Goal: Task Accomplishment & Management: Use online tool/utility

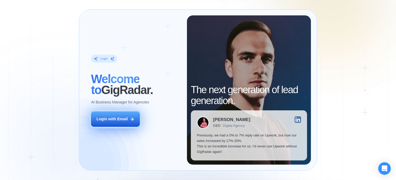
click at [129, 117] on button "Login with Email" at bounding box center [115, 118] width 49 height 15
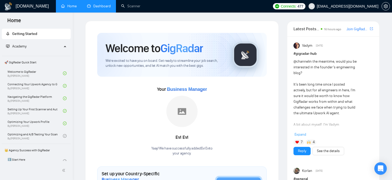
click at [106, 8] on link "Dashboard" at bounding box center [99, 6] width 24 height 4
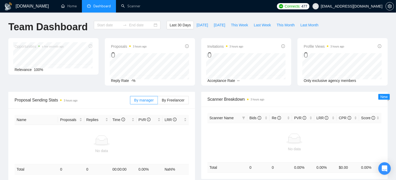
type input "[DATE]"
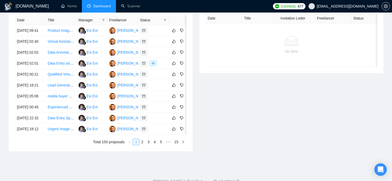
scroll to position [208, 0]
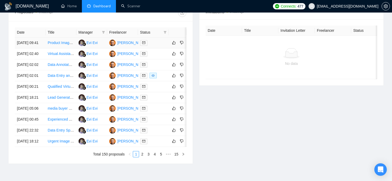
drag, startPoint x: 66, startPoint y: 39, endPoint x: 9, endPoint y: 48, distance: 57.4
click at [9, 48] on div "Date Title Manager Freelancer Status [DATE] 09:41 Product Image & JSON Validati…" at bounding box center [101, 92] width 184 height 142
drag, startPoint x: 67, startPoint y: 89, endPoint x: 57, endPoint y: 89, distance: 9.9
drag, startPoint x: 57, startPoint y: 89, endPoint x: 51, endPoint y: 87, distance: 6.8
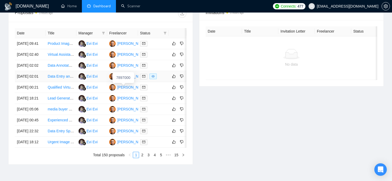
scroll to position [182, 0]
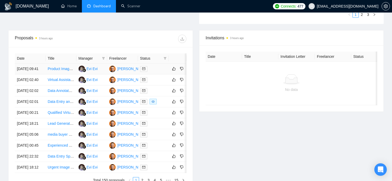
click at [69, 71] on td "Product Image & JSON Validation – Accuracy Check" at bounding box center [61, 68] width 31 height 11
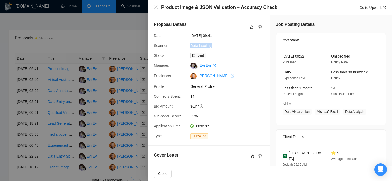
drag, startPoint x: 188, startPoint y: 46, endPoint x: 212, endPoint y: 47, distance: 24.7
click at [212, 47] on div "Data labeling" at bounding box center [215, 46] width 55 height 6
click at [80, 87] on div at bounding box center [196, 90] width 392 height 181
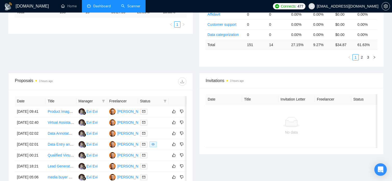
scroll to position [130, 0]
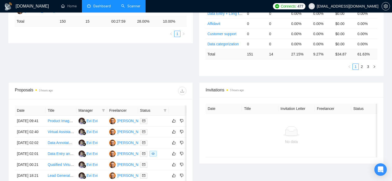
click at [137, 7] on link "Scanner" at bounding box center [130, 6] width 19 height 4
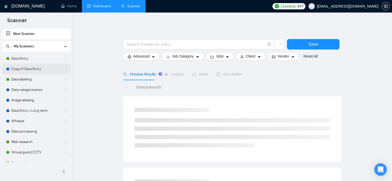
click at [39, 66] on link "Copy of Data Entry" at bounding box center [35, 69] width 49 height 10
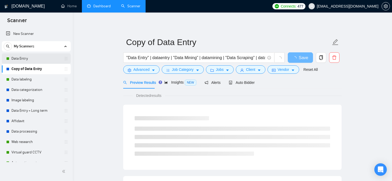
click at [42, 60] on link "Data Entry" at bounding box center [35, 58] width 49 height 10
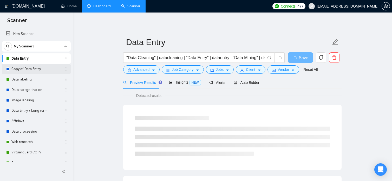
click at [40, 69] on link "Copy of Data Entry" at bounding box center [35, 69] width 49 height 10
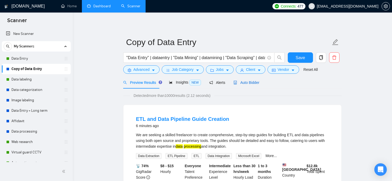
click at [236, 83] on span "Auto Bidder" at bounding box center [247, 82] width 26 height 4
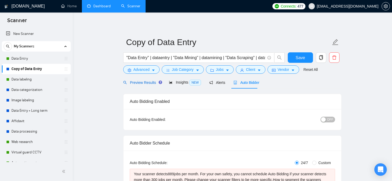
click at [145, 82] on span "Preview Results" at bounding box center [141, 82] width 37 height 4
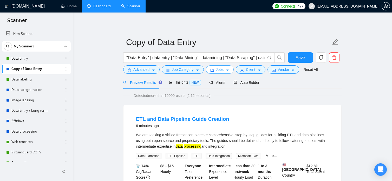
click at [220, 70] on span "Jobs" at bounding box center [220, 70] width 8 height 6
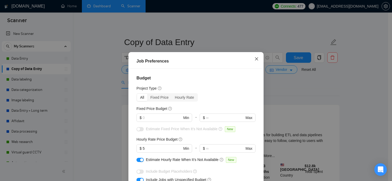
click at [252, 60] on span "Close" at bounding box center [257, 59] width 14 height 14
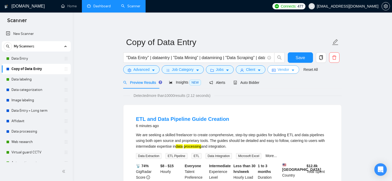
click at [278, 70] on span "Vendor" at bounding box center [283, 70] width 11 height 6
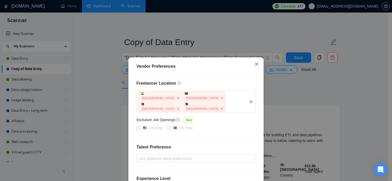
click at [257, 66] on icon "close" at bounding box center [257, 64] width 4 height 4
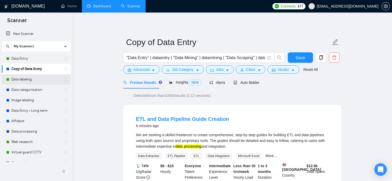
click at [29, 80] on link "Data labeling" at bounding box center [35, 79] width 49 height 10
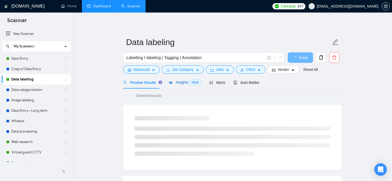
click at [181, 81] on span "Insights NEW" at bounding box center [185, 82] width 32 height 4
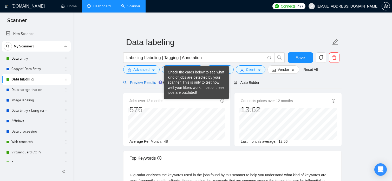
click at [153, 82] on span "Preview Results" at bounding box center [141, 82] width 37 height 4
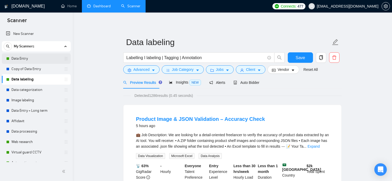
click at [42, 59] on link "Data Entry" at bounding box center [35, 58] width 49 height 10
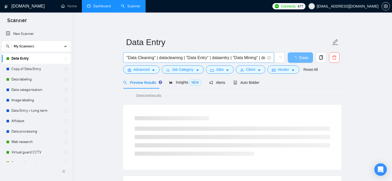
click at [164, 59] on input ""Data Cleaning" | datacleaning | "Data Entry" | dataentry | "Data Mining" | dat…" at bounding box center [195, 57] width 139 height 7
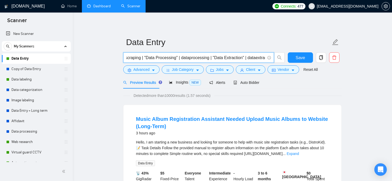
scroll to position [0, 206]
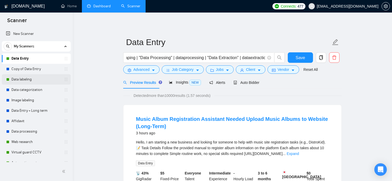
click at [26, 77] on link "Data labeling" at bounding box center [35, 79] width 49 height 10
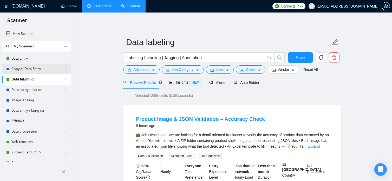
click at [50, 71] on link "Copy of Data Entry" at bounding box center [35, 69] width 49 height 10
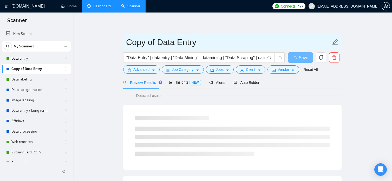
click at [166, 40] on input "Copy of Data Entry" at bounding box center [228, 42] width 205 height 13
drag, startPoint x: 158, startPoint y: 42, endPoint x: 128, endPoint y: 40, distance: 30.8
click at [128, 40] on input "Copy of Data Entry" at bounding box center [228, 42] width 205 height 13
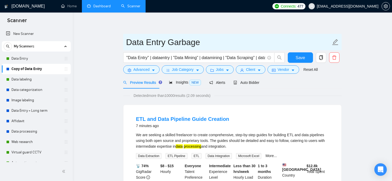
click at [199, 43] on input "Data Entry Garbage" at bounding box center [228, 42] width 205 height 13
type input "Data Entry Trash"
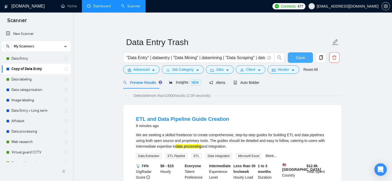
click at [306, 57] on button "Save" at bounding box center [300, 57] width 25 height 10
click at [46, 61] on link "Data Entry" at bounding box center [35, 58] width 49 height 10
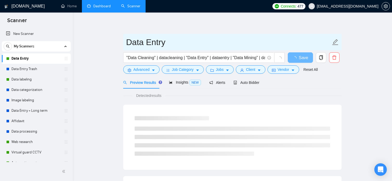
click at [161, 42] on input "Data Entry" at bounding box center [228, 42] width 205 height 13
click at [169, 42] on input "Data Entry" at bounding box center [228, 42] width 205 height 13
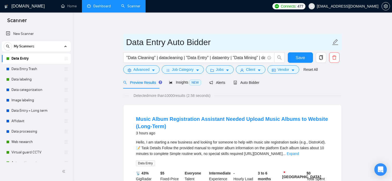
type input "Data Entry Auto Bidder"
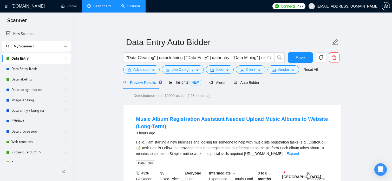
click at [309, 59] on button "Save" at bounding box center [300, 57] width 25 height 10
click at [48, 77] on link "Data labeling" at bounding box center [35, 79] width 49 height 10
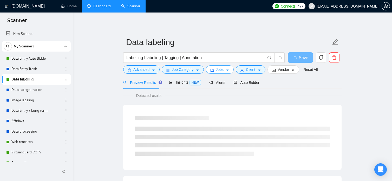
click at [216, 72] on span "Jobs" at bounding box center [220, 70] width 8 height 6
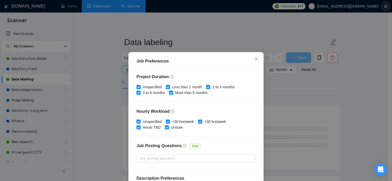
scroll to position [156, 0]
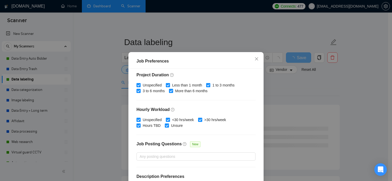
click at [191, 85] on span "Less than 1 month" at bounding box center [187, 85] width 34 height 6
click at [170, 85] on input "Less than 1 month" at bounding box center [168, 85] width 4 height 4
checkbox input "false"
click at [206, 85] on input "1 to 3 months" at bounding box center [208, 85] width 4 height 4
checkbox input "false"
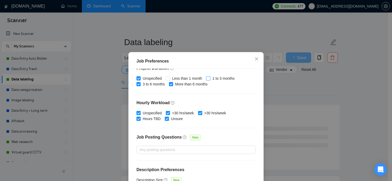
scroll to position [167, 0]
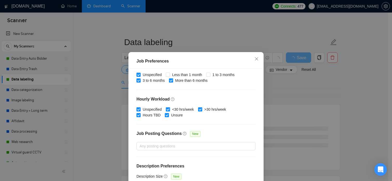
click at [173, 110] on span "<30 hrs/week" at bounding box center [183, 109] width 26 height 6
click at [170, 110] on input "<30 hrs/week" at bounding box center [168, 109] width 4 height 4
checkbox input "false"
click at [206, 110] on span ">30 hrs/week" at bounding box center [215, 109] width 26 height 6
click at [202, 110] on input ">30 hrs/week" at bounding box center [200, 109] width 4 height 4
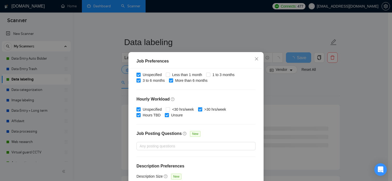
checkbox input "false"
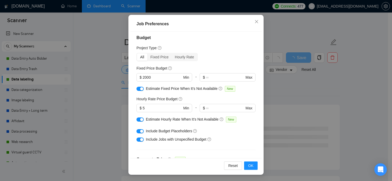
scroll to position [0, 0]
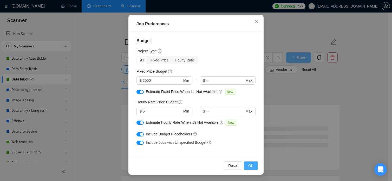
click at [252, 165] on button "OK" at bounding box center [251, 165] width 14 height 8
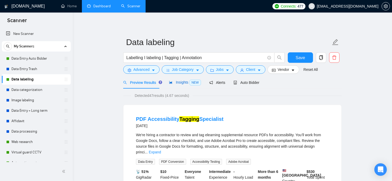
click at [183, 81] on span "Insights NEW" at bounding box center [185, 82] width 32 height 4
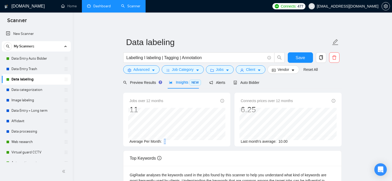
click at [165, 140] on span "1" at bounding box center [165, 141] width 2 height 4
click at [167, 147] on div "Jobs over 12 months [DATE] 1 Average Per Month: 1 Connects prices over 12 month…" at bounding box center [232, 122] width 223 height 58
click at [157, 86] on div "Preview Results" at bounding box center [141, 82] width 37 height 12
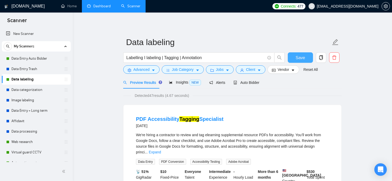
click at [300, 58] on span "Save" at bounding box center [300, 57] width 9 height 7
click at [181, 86] on div "Insights NEW" at bounding box center [185, 82] width 32 height 12
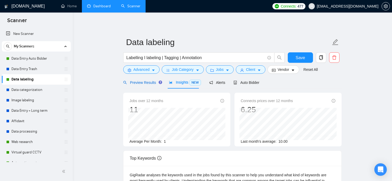
click at [152, 85] on div "Preview Results" at bounding box center [141, 83] width 37 height 6
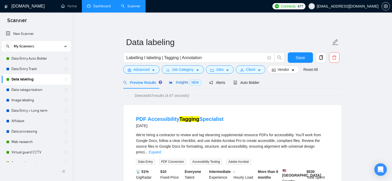
click at [177, 85] on div "Insights NEW" at bounding box center [185, 82] width 32 height 6
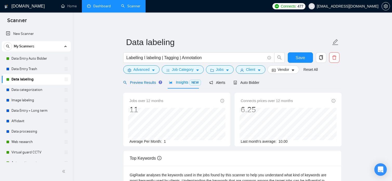
click at [149, 81] on span "Preview Results" at bounding box center [141, 82] width 37 height 4
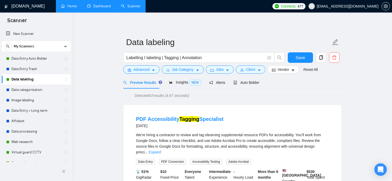
click at [75, 8] on link "Home" at bounding box center [69, 6] width 16 height 4
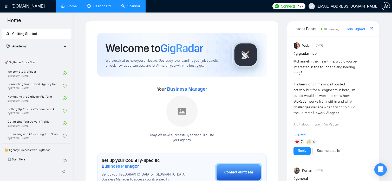
click at [100, 8] on link "Dashboard" at bounding box center [99, 6] width 24 height 4
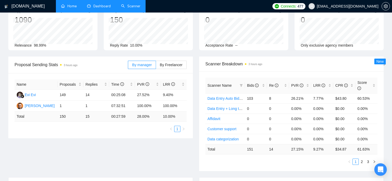
scroll to position [26, 0]
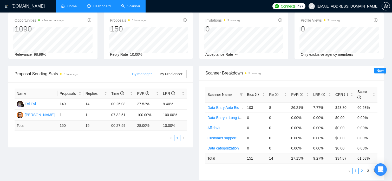
click at [364, 168] on link "2" at bounding box center [362, 171] width 6 height 6
click at [226, 105] on link "Data labeling" at bounding box center [218, 107] width 21 height 4
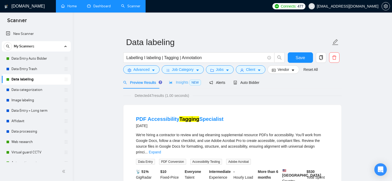
click at [182, 77] on div "Insights NEW" at bounding box center [185, 82] width 32 height 12
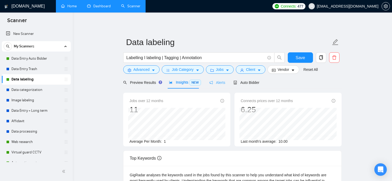
click at [212, 78] on div "Alerts" at bounding box center [217, 82] width 16 height 12
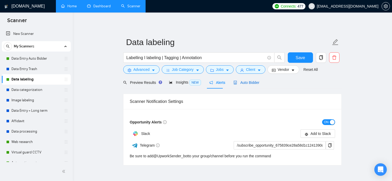
click at [241, 82] on span "Auto Bidder" at bounding box center [247, 82] width 26 height 4
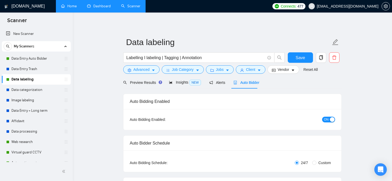
click at [93, 7] on link "Dashboard" at bounding box center [99, 6] width 24 height 4
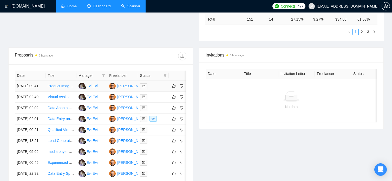
scroll to position [156, 0]
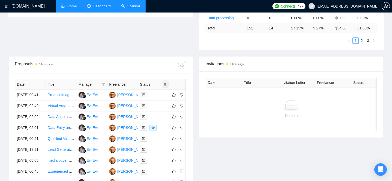
click at [165, 83] on icon "filter" at bounding box center [165, 84] width 3 height 3
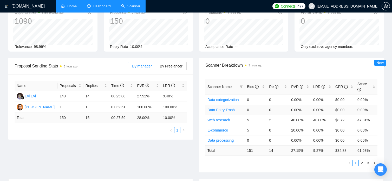
scroll to position [26, 0]
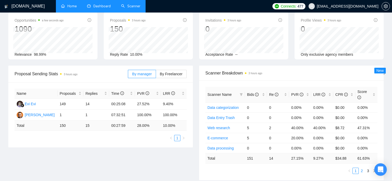
click at [364, 168] on link "2" at bounding box center [362, 171] width 6 height 6
click at [227, 126] on link "Data labeling" at bounding box center [218, 128] width 21 height 4
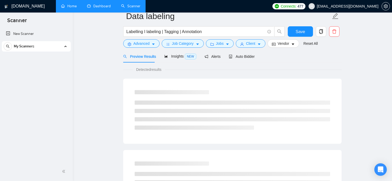
scroll to position [5, 0]
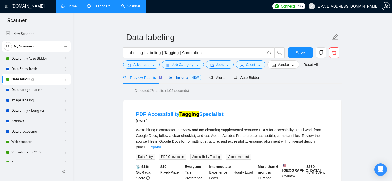
click at [192, 74] on div "Insights NEW" at bounding box center [185, 77] width 32 height 6
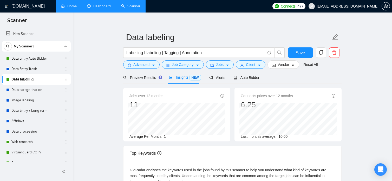
click at [205, 78] on div "Preview Results Insights NEW Alerts Auto Bidder" at bounding box center [191, 77] width 136 height 12
click at [207, 78] on div "Preview Results Insights NEW Alerts Auto Bidder" at bounding box center [191, 77] width 136 height 12
click at [211, 78] on span "Alerts" at bounding box center [217, 77] width 16 height 4
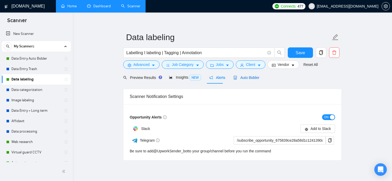
click at [243, 78] on span "Auto Bidder" at bounding box center [247, 77] width 26 height 4
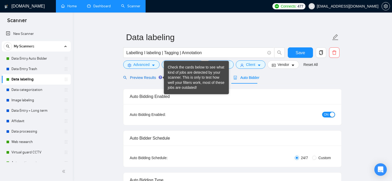
click at [152, 78] on span "Preview Results" at bounding box center [141, 77] width 37 height 4
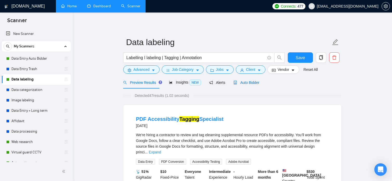
click at [235, 80] on span "Auto Bidder" at bounding box center [247, 82] width 26 height 4
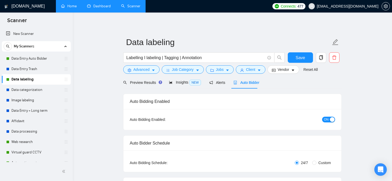
checkbox input "true"
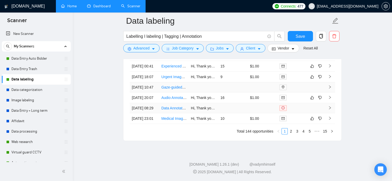
scroll to position [1526, 0]
click at [294, 132] on link "2" at bounding box center [291, 131] width 6 height 6
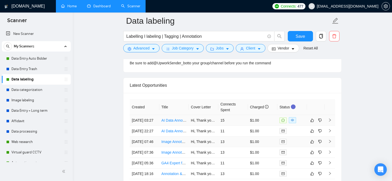
scroll to position [1369, 0]
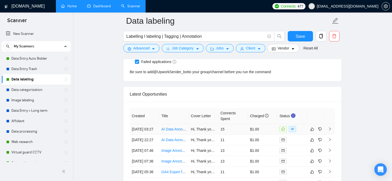
click at [332, 130] on icon "right" at bounding box center [330, 129] width 4 height 4
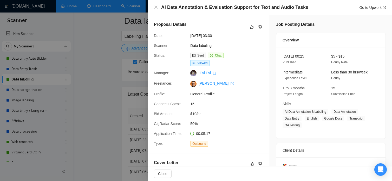
click at [118, 95] on div at bounding box center [196, 90] width 392 height 181
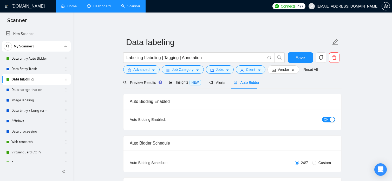
click at [65, 77] on icon "holder" at bounding box center [66, 79] width 4 height 4
click at [65, 80] on icon "holder" at bounding box center [66, 79] width 4 height 4
click at [321, 59] on icon "copy" at bounding box center [321, 57] width 5 height 5
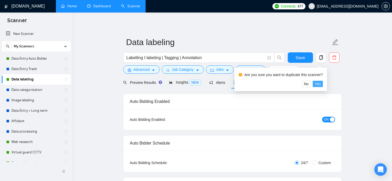
click at [318, 83] on span "Yes" at bounding box center [318, 84] width 6 height 6
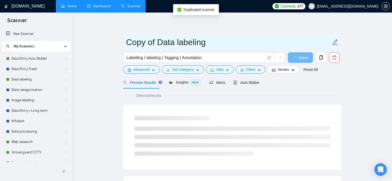
click at [181, 41] on input "Copy of Data labeling" at bounding box center [228, 42] width 205 height 13
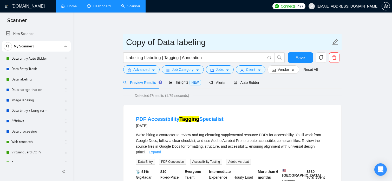
drag, startPoint x: 150, startPoint y: 41, endPoint x: 102, endPoint y: 41, distance: 48.1
type input "Data labeling Trash"
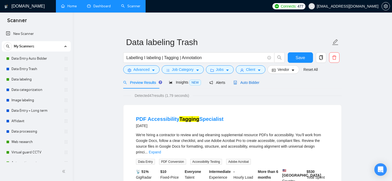
click at [234, 81] on icon "robot" at bounding box center [236, 83] width 4 height 4
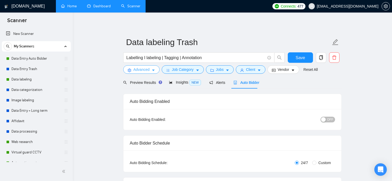
click at [153, 72] on icon "caret-down" at bounding box center [154, 70] width 4 height 4
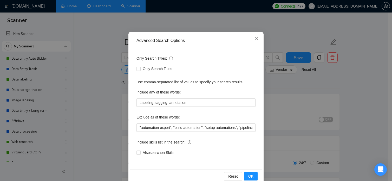
scroll to position [35, 0]
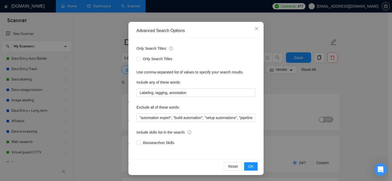
click at [316, 90] on div "Advanced Search Options Only Search Titles: Only Search Titles Use comma-separa…" at bounding box center [196, 90] width 392 height 181
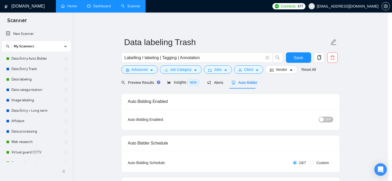
scroll to position [9, 0]
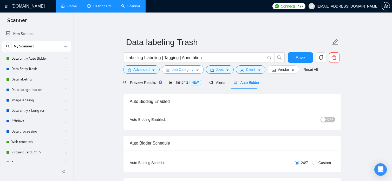
click at [179, 69] on span "Job Category" at bounding box center [183, 70] width 22 height 6
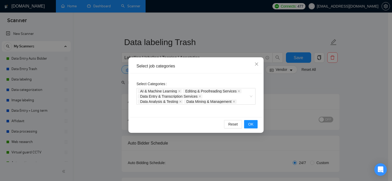
click at [289, 106] on div "Select job categories Select Categories AI & Machine Learning Editing & Proofre…" at bounding box center [196, 90] width 392 height 181
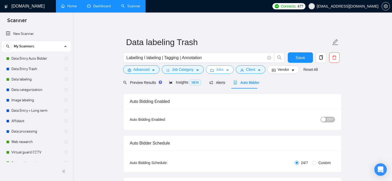
click at [216, 71] on span "Jobs" at bounding box center [220, 70] width 8 height 6
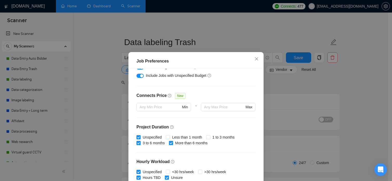
scroll to position [156, 0]
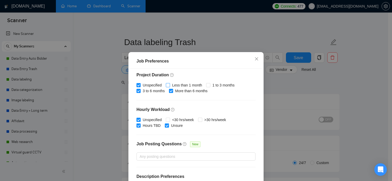
click at [185, 85] on span "Less than 1 month" at bounding box center [187, 85] width 34 height 6
click at [170, 85] on input "Less than 1 month" at bounding box center [168, 85] width 4 height 4
checkbox input "true"
click at [213, 85] on span "1 to 3 months" at bounding box center [224, 85] width 26 height 6
click at [210, 85] on input "1 to 3 months" at bounding box center [208, 85] width 4 height 4
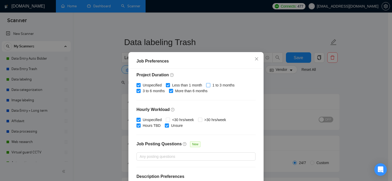
checkbox input "true"
click at [182, 121] on span "<30 hrs/week" at bounding box center [183, 120] width 26 height 6
click at [170, 121] on input "<30 hrs/week" at bounding box center [168, 120] width 4 height 4
checkbox input "true"
click at [203, 119] on span ">30 hrs/week" at bounding box center [215, 120] width 26 height 6
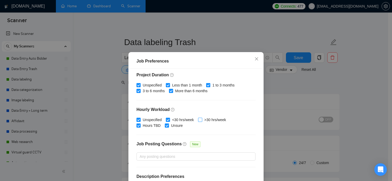
click at [202, 119] on input ">30 hrs/week" at bounding box center [200, 120] width 4 height 4
checkbox input "true"
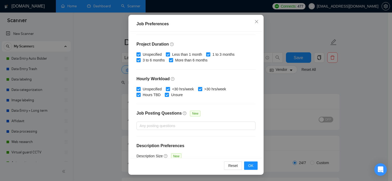
scroll to position [141, 0]
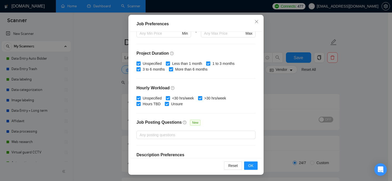
click at [199, 70] on span "More than 6 months" at bounding box center [191, 69] width 37 height 6
click at [173, 70] on input "More than 6 months" at bounding box center [171, 69] width 4 height 4
checkbox input "false"
click at [161, 69] on span "3 to 6 months" at bounding box center [154, 69] width 26 height 6
click at [140, 69] on input "3 to 6 months" at bounding box center [139, 69] width 4 height 4
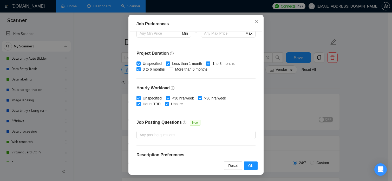
checkbox input "false"
click at [152, 63] on span "Unspecified" at bounding box center [152, 64] width 23 height 6
click at [140, 63] on input "Unspecified" at bounding box center [139, 63] width 4 height 4
checkbox input "false"
click at [166, 102] on span at bounding box center [167, 104] width 4 height 4
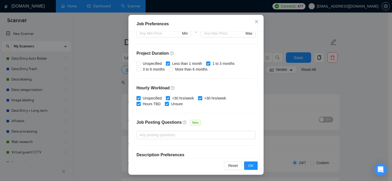
click at [166, 102] on input "Unsure" at bounding box center [167, 104] width 4 height 4
checkbox input "false"
click at [150, 103] on span "Hours TBD" at bounding box center [152, 104] width 22 height 6
click at [140, 103] on input "Hours TBD" at bounding box center [139, 104] width 4 height 4
checkbox input "false"
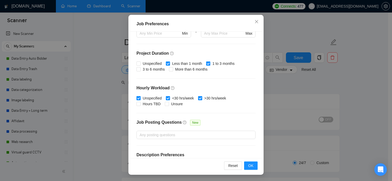
click at [150, 96] on span "Unspecified" at bounding box center [152, 98] width 23 height 6
click at [140, 96] on input "Unspecified" at bounding box center [139, 98] width 4 height 4
checkbox input "false"
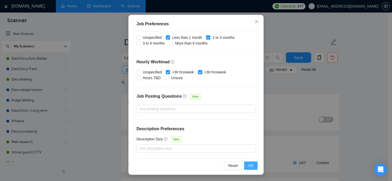
click at [248, 164] on span "OK" at bounding box center [250, 166] width 5 height 6
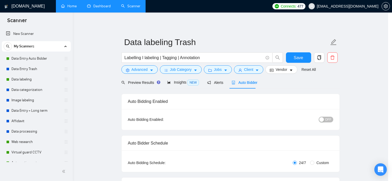
scroll to position [16, 0]
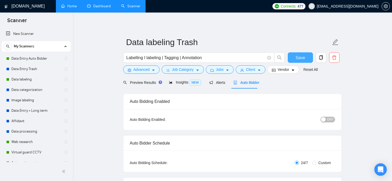
click at [298, 59] on span "Save" at bounding box center [300, 57] width 9 height 7
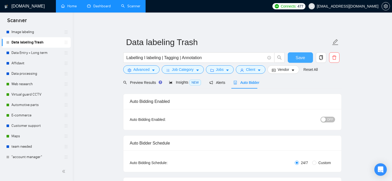
click at [298, 56] on span "Save" at bounding box center [300, 57] width 9 height 7
click at [190, 82] on span "NEW" at bounding box center [195, 83] width 11 height 6
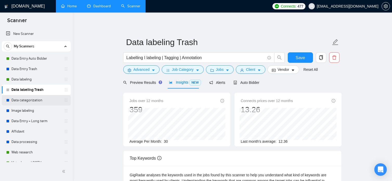
click at [36, 100] on link "Data categorization" at bounding box center [35, 100] width 49 height 10
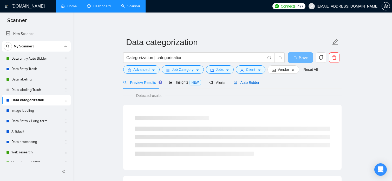
click at [243, 82] on span "Auto Bidder" at bounding box center [247, 82] width 26 height 4
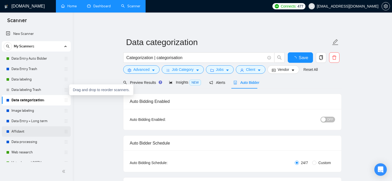
scroll to position [26, 0]
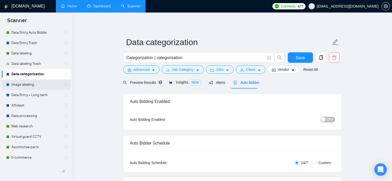
click at [36, 84] on link "Image labeling" at bounding box center [35, 84] width 49 height 10
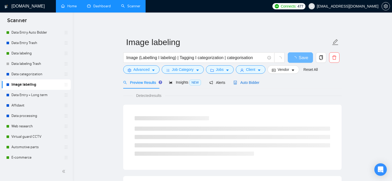
click at [246, 82] on span "Auto Bidder" at bounding box center [247, 82] width 26 height 4
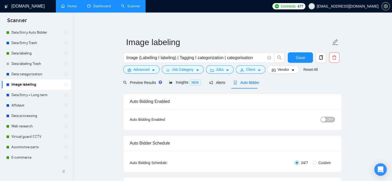
checkbox input "true"
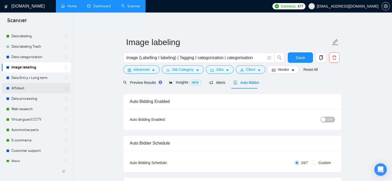
scroll to position [52, 0]
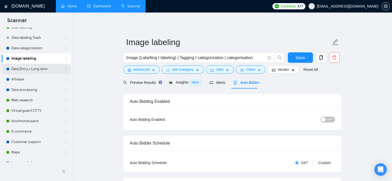
click at [52, 71] on link "Data Entry + Long term" at bounding box center [35, 69] width 49 height 10
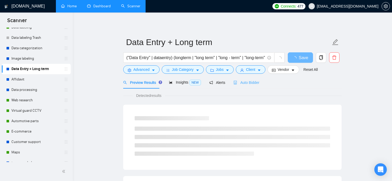
click at [252, 87] on div "Auto Bidder" at bounding box center [247, 82] width 26 height 12
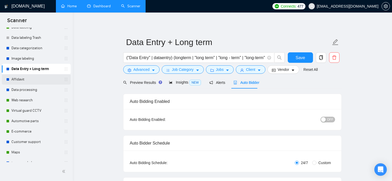
click at [42, 82] on link "Affidavit" at bounding box center [35, 79] width 49 height 10
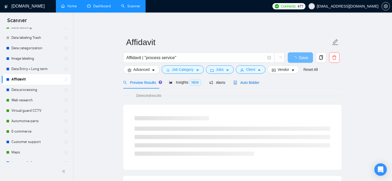
click at [254, 80] on span "Auto Bidder" at bounding box center [247, 82] width 26 height 4
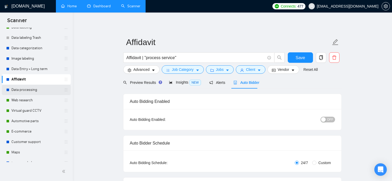
click at [43, 88] on link "Data processing" at bounding box center [35, 90] width 49 height 10
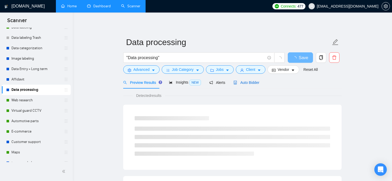
click at [238, 82] on span "Auto Bidder" at bounding box center [247, 82] width 26 height 4
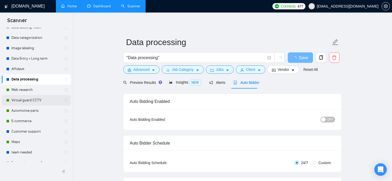
scroll to position [68, 0]
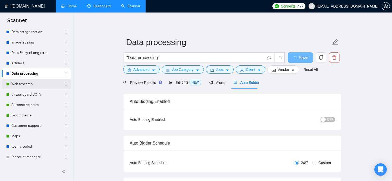
click at [35, 84] on link "Web research" at bounding box center [35, 84] width 49 height 10
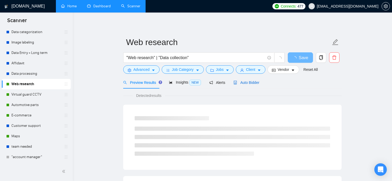
click at [237, 83] on span "Auto Bidder" at bounding box center [247, 82] width 26 height 4
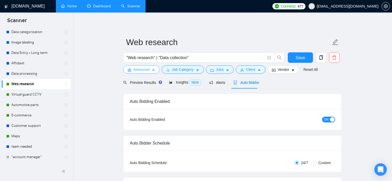
click at [146, 69] on span "Advanced" at bounding box center [141, 70] width 16 height 6
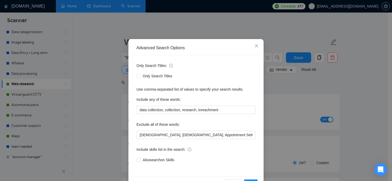
scroll to position [35, 0]
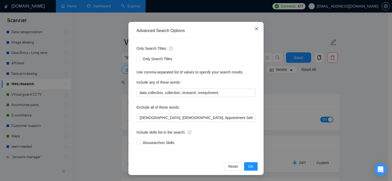
click at [261, 27] on span "Close" at bounding box center [257, 29] width 14 height 14
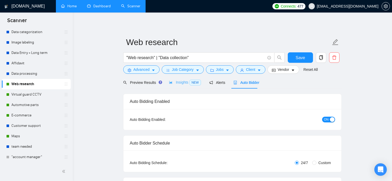
click at [180, 77] on div "Insights NEW" at bounding box center [185, 82] width 32 height 12
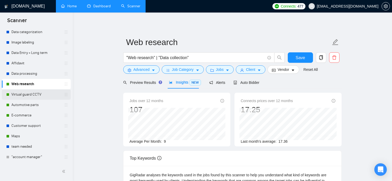
click at [39, 94] on link "Virtual guard CCTV" at bounding box center [35, 94] width 49 height 10
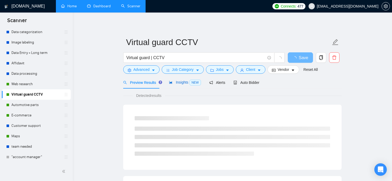
click at [182, 84] on span "Insights NEW" at bounding box center [185, 82] width 32 height 4
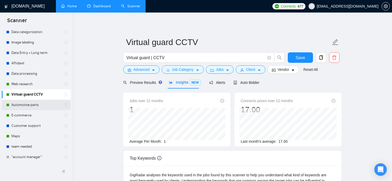
click at [41, 103] on link "Automotive parts" at bounding box center [35, 105] width 49 height 10
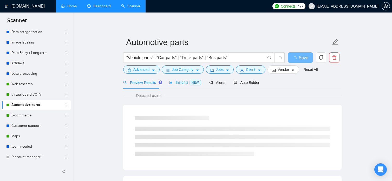
click at [181, 86] on div "Insights NEW" at bounding box center [185, 82] width 32 height 12
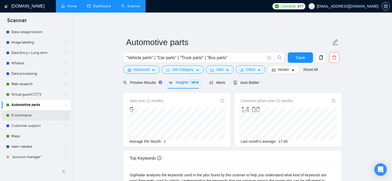
click at [23, 117] on link "E-commerce" at bounding box center [35, 115] width 49 height 10
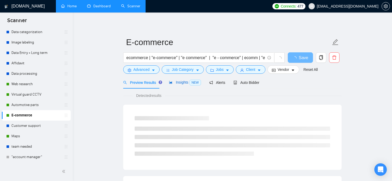
click at [171, 82] on icon "area-chart" at bounding box center [171, 82] width 4 height 4
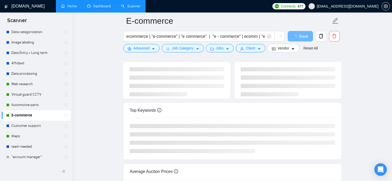
scroll to position [26, 0]
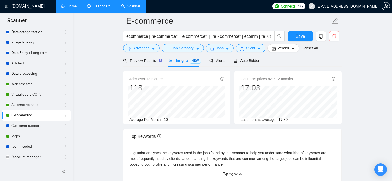
click at [98, 109] on main "E-commerce ecommerce | "e-commerce" | "e commerce" | "e - commerce" | ecomm | "…" at bounding box center [232, 179] width 303 height 369
click at [254, 61] on span "Auto Bidder" at bounding box center [247, 61] width 26 height 4
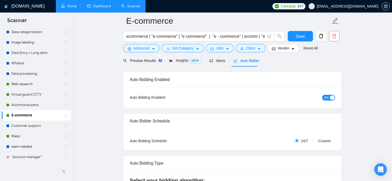
checkbox input "true"
click at [179, 61] on span "Insights NEW" at bounding box center [185, 60] width 32 height 4
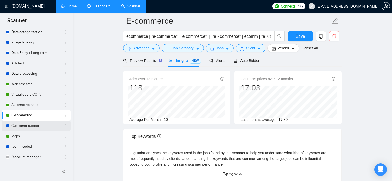
click at [33, 126] on link "Customer support" at bounding box center [35, 125] width 49 height 10
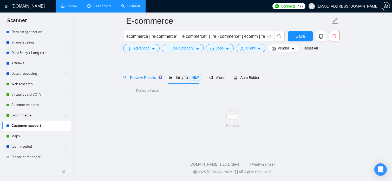
scroll to position [9, 0]
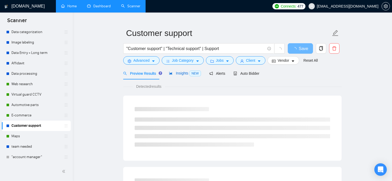
click at [190, 73] on span "NEW" at bounding box center [195, 74] width 11 height 6
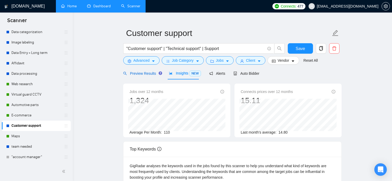
click at [154, 76] on div "Preview Results" at bounding box center [141, 74] width 37 height 6
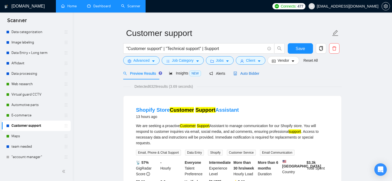
click at [247, 72] on span "Auto Bidder" at bounding box center [247, 73] width 26 height 4
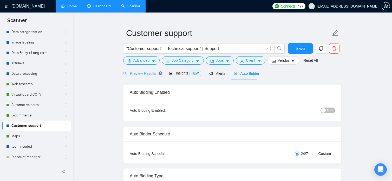
checkbox input "true"
click at [141, 74] on span "Preview Results" at bounding box center [141, 73] width 37 height 4
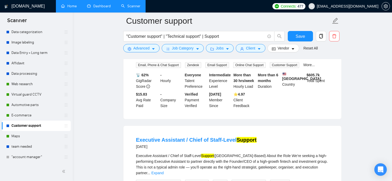
scroll to position [842, 0]
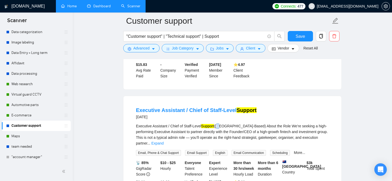
click at [218, 123] on div "Executive Assistant / Chief of Staff-Level Support ([GEOGRAPHIC_DATA]-Based) Ab…" at bounding box center [232, 134] width 193 height 23
click at [39, 137] on link "Maps" at bounding box center [35, 136] width 49 height 10
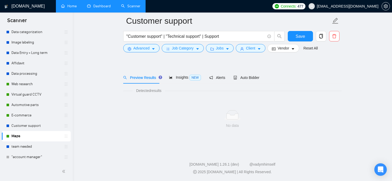
scroll to position [9, 0]
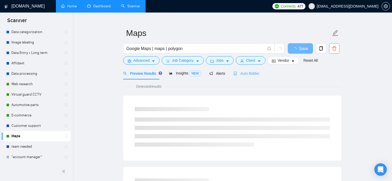
click at [247, 77] on div "Auto Bidder" at bounding box center [247, 73] width 26 height 12
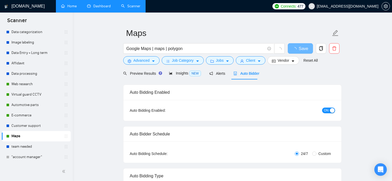
checkbox input "true"
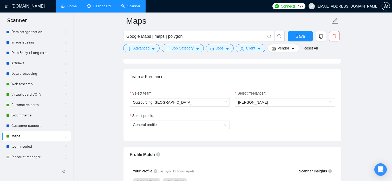
scroll to position [321, 0]
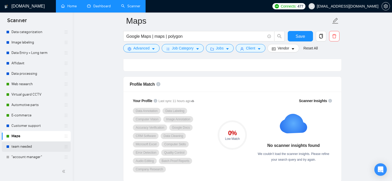
click at [27, 143] on link "team needed" at bounding box center [35, 146] width 49 height 10
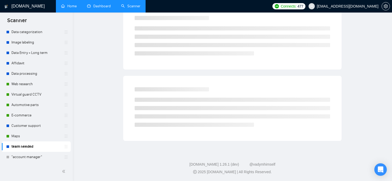
scroll to position [9, 0]
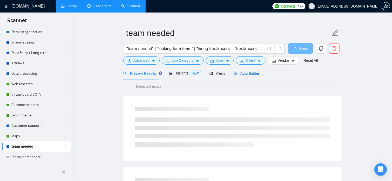
click at [234, 71] on span "Auto Bidder" at bounding box center [247, 73] width 26 height 4
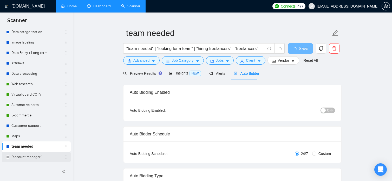
click at [42, 155] on link ""account manager"" at bounding box center [35, 157] width 49 height 10
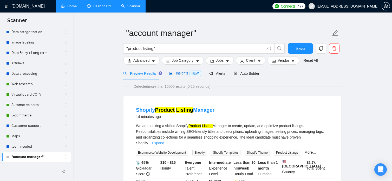
click at [193, 76] on span "NEW" at bounding box center [195, 74] width 11 height 6
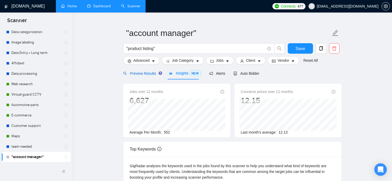
click at [149, 74] on span "Preview Results" at bounding box center [141, 73] width 37 height 4
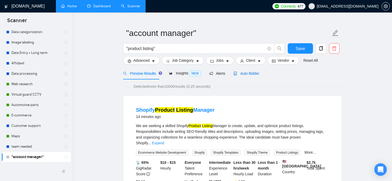
click at [244, 73] on span "Auto Bidder" at bounding box center [247, 73] width 26 height 4
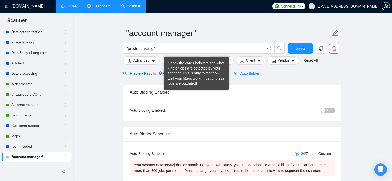
click at [155, 72] on span "Preview Results" at bounding box center [141, 73] width 37 height 4
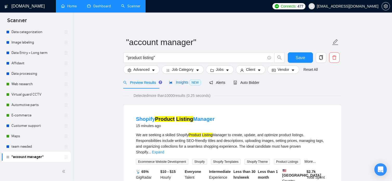
click at [171, 81] on span "Insights NEW" at bounding box center [185, 82] width 32 height 4
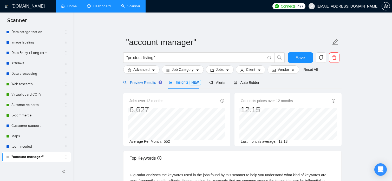
click at [132, 84] on span "Preview Results" at bounding box center [141, 82] width 37 height 4
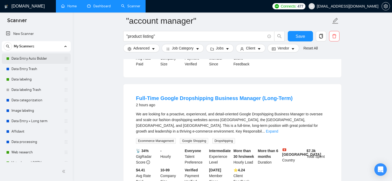
click at [28, 62] on link "Data Entry Auto Bidder" at bounding box center [35, 58] width 49 height 10
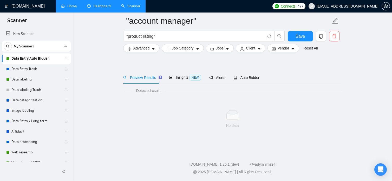
scroll to position [9, 0]
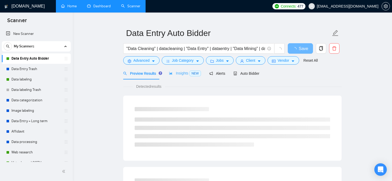
click at [175, 76] on div "Insights NEW" at bounding box center [185, 73] width 32 height 12
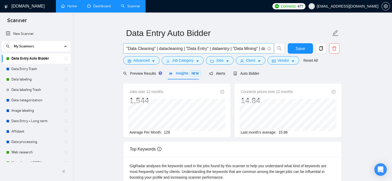
click at [210, 49] on input ""Data Cleaning" | datacleaning | "Data Entry" | dataentry | "Data Mining" | dat…" at bounding box center [195, 48] width 139 height 7
click at [146, 74] on span "Preview Results" at bounding box center [141, 73] width 37 height 4
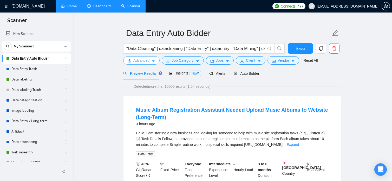
click at [149, 63] on span "Advanced" at bounding box center [141, 61] width 16 height 6
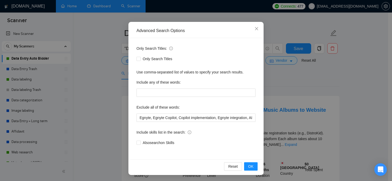
click at [302, 95] on div "Advanced Search Options Only Search Titles: Only Search Titles Use comma-separa…" at bounding box center [196, 90] width 392 height 181
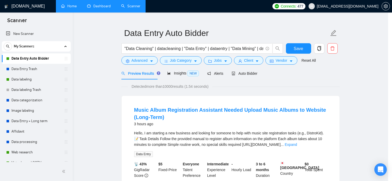
scroll to position [9, 0]
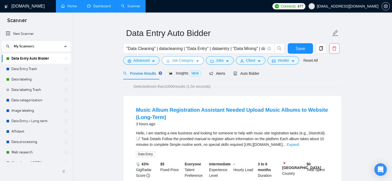
click at [186, 60] on span "Job Category" at bounding box center [183, 61] width 22 height 6
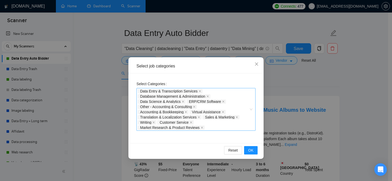
scroll to position [35, 0]
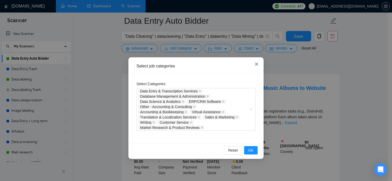
click at [254, 63] on span "Close" at bounding box center [257, 64] width 14 height 14
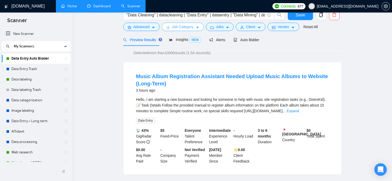
scroll to position [9, 0]
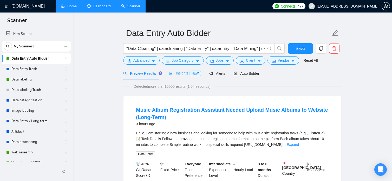
click at [170, 69] on div "Insights NEW" at bounding box center [185, 73] width 32 height 12
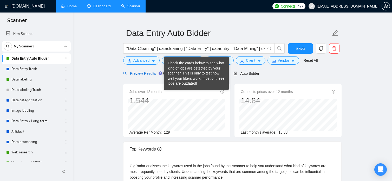
click at [156, 76] on div "Preview Results" at bounding box center [141, 74] width 37 height 6
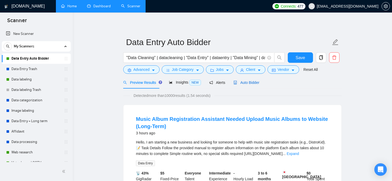
click at [256, 85] on div "Auto Bidder" at bounding box center [247, 83] width 26 height 6
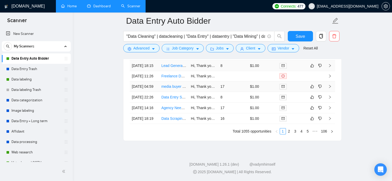
scroll to position [1461, 0]
drag, startPoint x: 177, startPoint y: 119, endPoint x: 291, endPoint y: 169, distance: 123.8
click at [291, 141] on div "Created Title Cover Letter Connects Spent Charged Status [DATE] 12:17 Music Alb…" at bounding box center [233, 68] width 218 height 145
click at [291, 134] on link "2" at bounding box center [289, 131] width 6 height 6
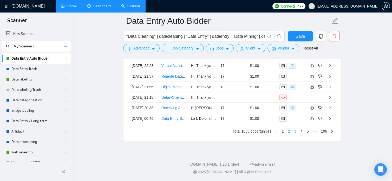
click at [296, 134] on link "3" at bounding box center [296, 131] width 6 height 6
click at [300, 134] on link "4" at bounding box center [302, 131] width 6 height 6
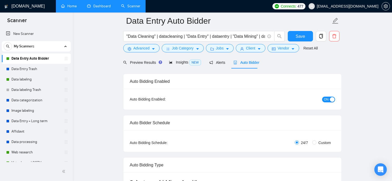
scroll to position [0, 0]
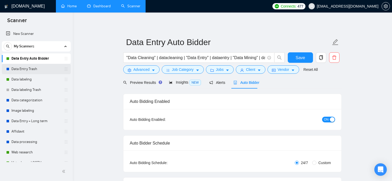
click at [46, 69] on link "Data Entry Trash" at bounding box center [35, 69] width 49 height 10
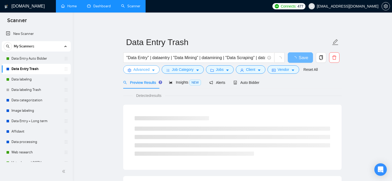
click at [140, 72] on span "Advanced" at bounding box center [141, 70] width 16 height 6
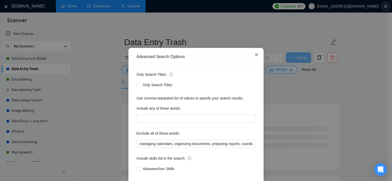
click at [253, 61] on span "Close" at bounding box center [257, 55] width 14 height 14
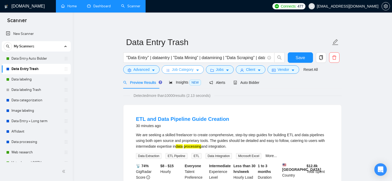
click at [177, 72] on span "Job Category" at bounding box center [183, 70] width 22 height 6
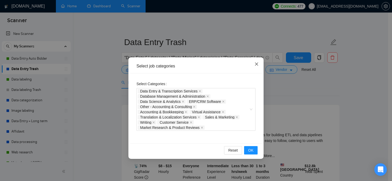
click at [251, 63] on span "Close" at bounding box center [257, 64] width 14 height 14
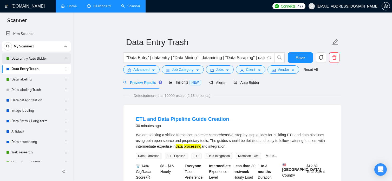
click at [41, 60] on link "Data Entry Auto Bidder" at bounding box center [35, 58] width 49 height 10
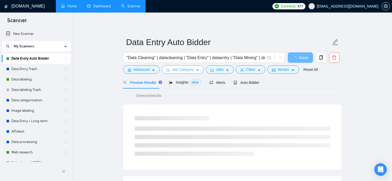
click at [170, 68] on button "Job Category" at bounding box center [183, 69] width 42 height 8
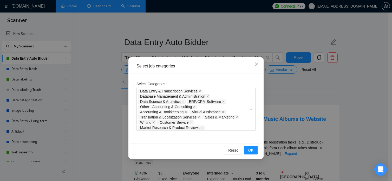
click at [253, 66] on span "Close" at bounding box center [257, 64] width 14 height 14
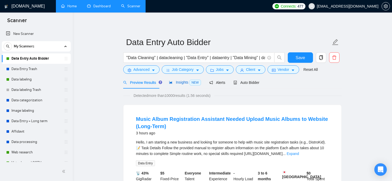
click at [171, 81] on icon "area-chart" at bounding box center [171, 82] width 4 height 4
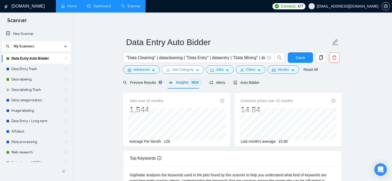
click at [172, 69] on span "Job Category" at bounding box center [183, 70] width 22 height 6
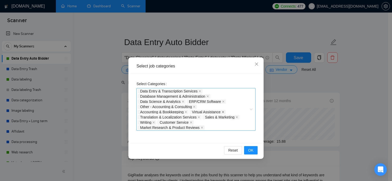
click at [223, 111] on icon "close" at bounding box center [223, 112] width 3 height 3
click at [251, 149] on span "OK" at bounding box center [250, 150] width 5 height 6
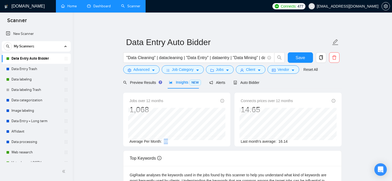
drag, startPoint x: 164, startPoint y: 141, endPoint x: 167, endPoint y: 141, distance: 3.1
click at [167, 141] on span "89" at bounding box center [166, 141] width 4 height 4
click at [170, 142] on div "Average Per Month: 89" at bounding box center [177, 141] width 95 height 6
click at [295, 56] on button "Save" at bounding box center [300, 57] width 25 height 10
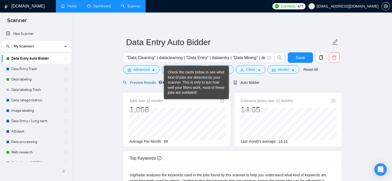
click at [151, 83] on span "Preview Results" at bounding box center [141, 82] width 37 height 4
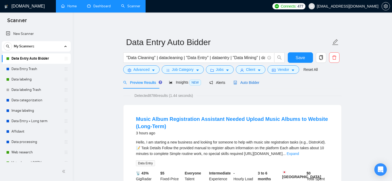
click at [241, 84] on span "Auto Bidder" at bounding box center [247, 82] width 26 height 4
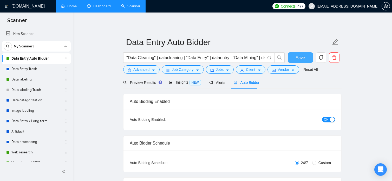
click at [305, 58] on button "Save" at bounding box center [300, 57] width 25 height 10
click at [133, 82] on span "Preview Results" at bounding box center [141, 82] width 37 height 4
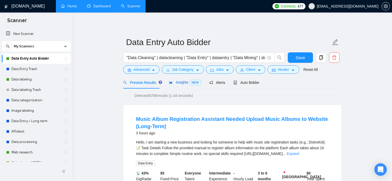
click at [176, 84] on span "Insights NEW" at bounding box center [185, 82] width 32 height 4
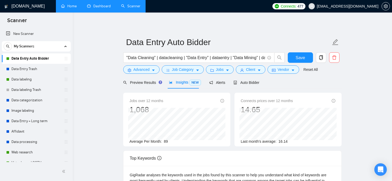
click at [98, 5] on link "Dashboard" at bounding box center [99, 6] width 24 height 4
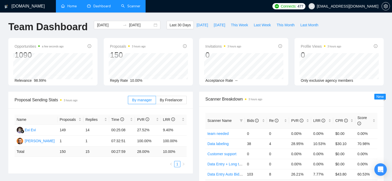
click at [140, 8] on link "Scanner" at bounding box center [130, 6] width 19 height 4
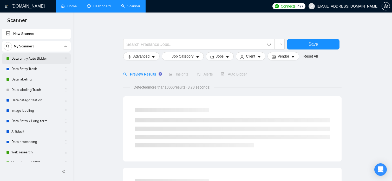
click at [47, 60] on link "Data Entry Auto Bidder" at bounding box center [35, 58] width 49 height 10
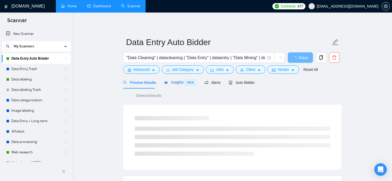
click at [170, 82] on span "Insights NEW" at bounding box center [180, 82] width 32 height 4
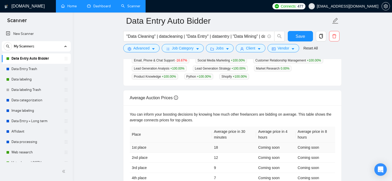
scroll to position [215, 0]
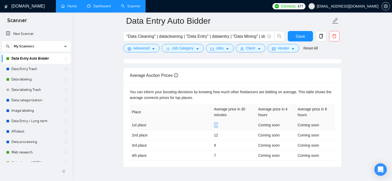
drag, startPoint x: 207, startPoint y: 124, endPoint x: 219, endPoint y: 126, distance: 12.5
click at [219, 126] on tr "1st place 18 Coming soon Coming soon" at bounding box center [233, 125] width 206 height 10
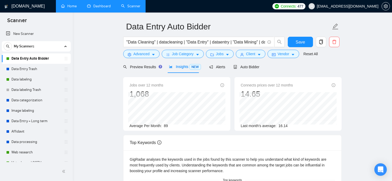
scroll to position [0, 0]
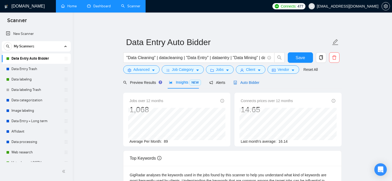
click at [252, 80] on span "Auto Bidder" at bounding box center [247, 82] width 26 height 4
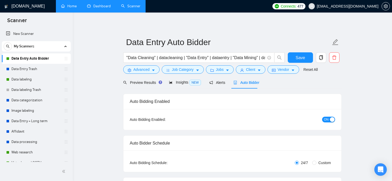
checkbox input "true"
click at [72, 8] on link "Home" at bounding box center [69, 6] width 16 height 4
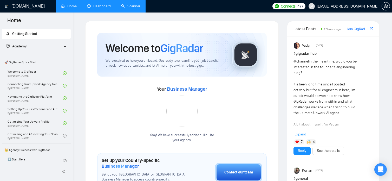
click at [109, 8] on link "Dashboard" at bounding box center [99, 6] width 24 height 4
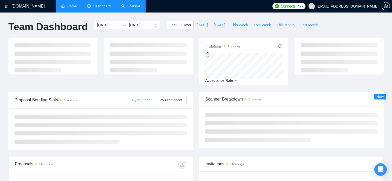
click at [126, 8] on link "Scanner" at bounding box center [130, 6] width 19 height 4
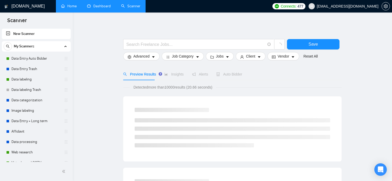
click at [108, 8] on link "Dashboard" at bounding box center [99, 6] width 24 height 4
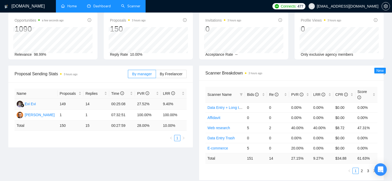
scroll to position [156, 0]
